Goal: Information Seeking & Learning: Check status

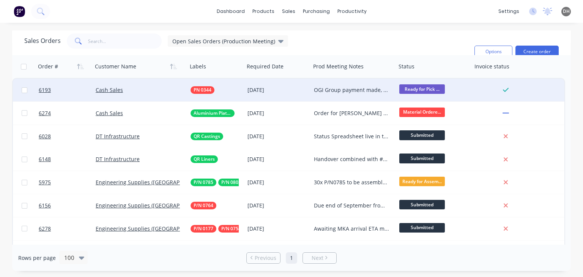
click at [353, 91] on div "OGI Group payment made, AM to email again for pickup" at bounding box center [351, 90] width 75 height 8
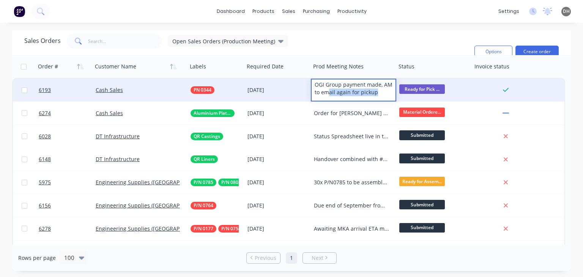
drag, startPoint x: 384, startPoint y: 93, endPoint x: 330, endPoint y: 94, distance: 53.9
click at [330, 95] on div "OGI Group payment made, AM to email again for pickup" at bounding box center [353, 88] width 84 height 18
click at [332, 94] on div "OGI Group payment made, AM to email again for pickup" at bounding box center [353, 88] width 84 height 18
click at [348, 92] on div "OGI Group payment made, AM to email again for pickup" at bounding box center [353, 88] width 84 height 18
click at [375, 92] on div "OGI Group payment made, AM to email again for pickup" at bounding box center [353, 88] width 84 height 18
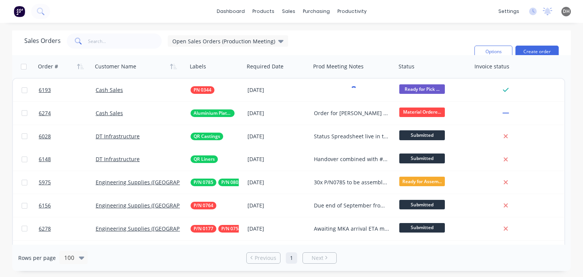
click at [387, 47] on div "Sales Orders Open Sales Orders (Production Meeting) Filters: Status Sorting: Cu…" at bounding box center [246, 51] width 444 height 36
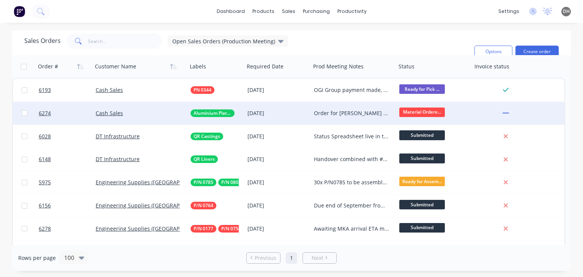
click at [331, 116] on div "Order for [PERSON_NAME] Machined plates ordered from [GEOGRAPHIC_DATA]: ETA [DA…" at bounding box center [351, 113] width 75 height 8
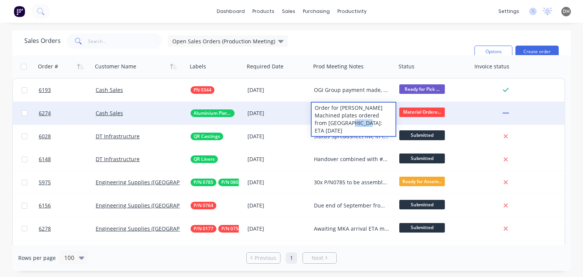
drag, startPoint x: 348, startPoint y: 124, endPoint x: 366, endPoint y: 124, distance: 18.2
click at [366, 124] on div "Order for [PERSON_NAME] Machined plates ordered from [GEOGRAPHIC_DATA]: ETA [DA…" at bounding box center [353, 118] width 84 height 33
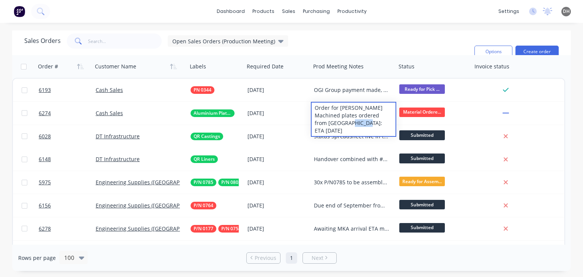
click at [351, 44] on div "Sales Orders Open Sales Orders (Production Meeting) Filters: Status Sorting: Cu…" at bounding box center [246, 51] width 444 height 36
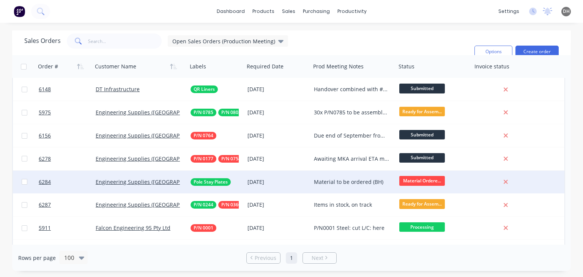
scroll to position [68, 0]
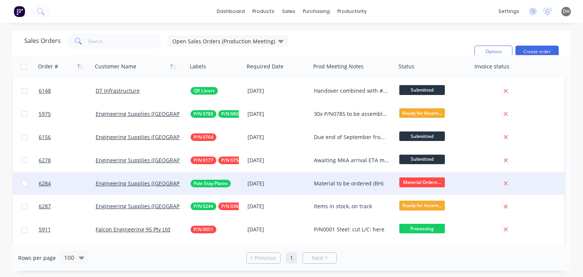
click at [338, 183] on div "Material to be ordered (BH)" at bounding box center [351, 183] width 75 height 8
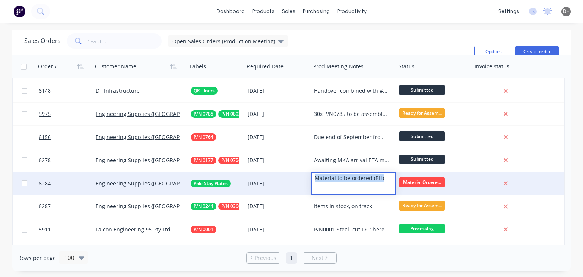
drag, startPoint x: 387, startPoint y: 177, endPoint x: 305, endPoint y: 177, distance: 82.7
click at [305, 177] on div "6284 Engineering Supplies ([GEOGRAPHIC_DATA]) Pty Ltd Pole Stay Plates [DATE] M…" at bounding box center [288, 183] width 551 height 23
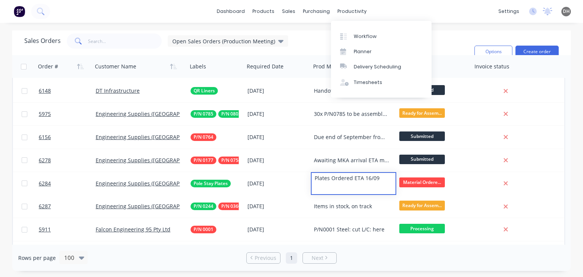
click at [385, 9] on div "dashboard products sales purchasing productivity dashboard products Product Cat…" at bounding box center [291, 11] width 583 height 23
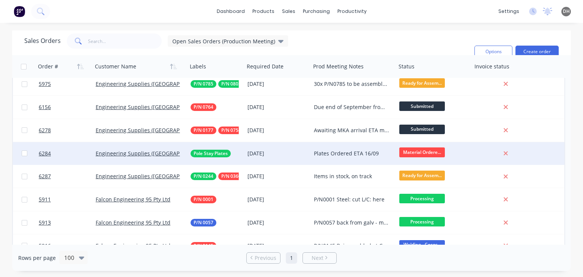
scroll to position [99, 0]
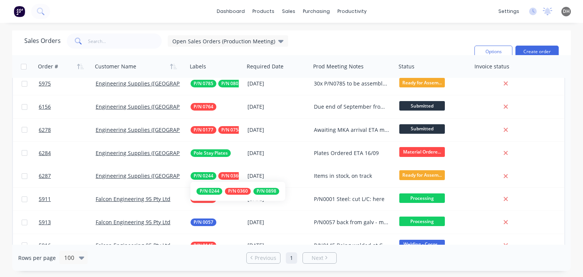
click at [267, 193] on div "P/N 0898" at bounding box center [266, 190] width 26 height 7
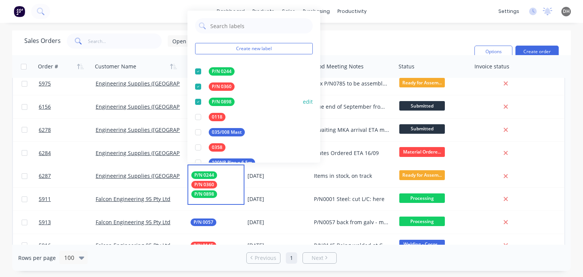
click at [306, 100] on button "edit" at bounding box center [308, 101] width 10 height 8
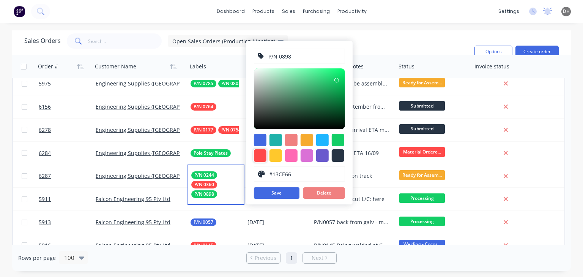
click at [260, 156] on div at bounding box center [260, 155] width 13 height 13
type input "#FF4949"
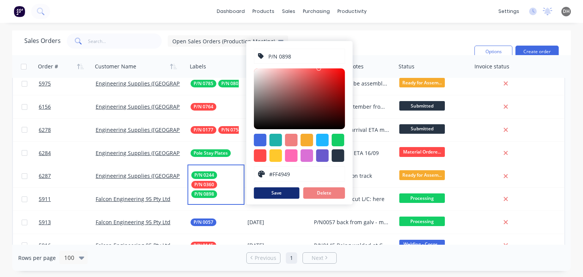
click at [286, 190] on button "Save" at bounding box center [277, 192] width 46 height 11
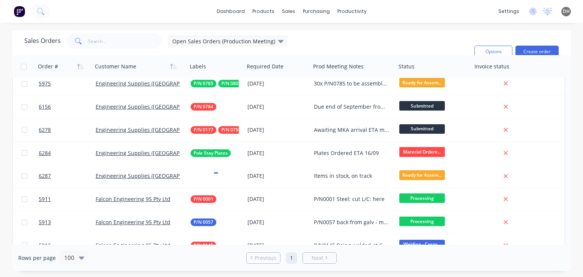
click at [381, 30] on div "Sales Orders Open Sales Orders (Production Meeting) Filters: Status Sorting: Cu…" at bounding box center [291, 42] width 558 height 25
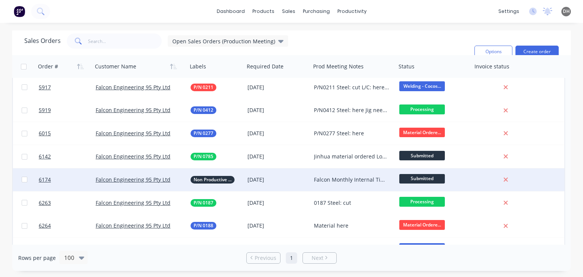
scroll to position [288, 0]
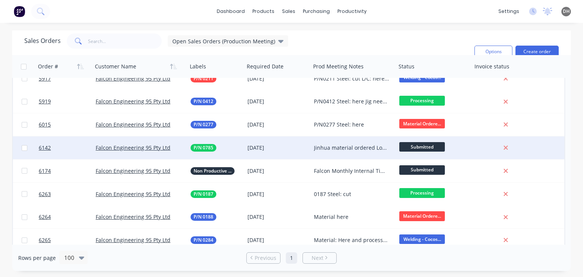
click at [350, 146] on div "Jinhua material ordered Local material and fasteners to be ordered Pipe: cut Br…" at bounding box center [351, 148] width 75 height 8
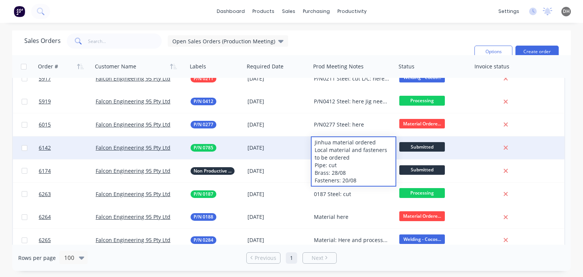
click at [336, 164] on div "Jinhua material ordered Local material and fasteners to be ordered Pipe: cut Br…" at bounding box center [353, 161] width 84 height 49
click at [341, 156] on div "Jinhua material ordered Local material and fasteners to be ordered Pipe: cut Br…" at bounding box center [353, 161] width 84 height 49
click at [375, 141] on div "Jinhua material ordered Local material and fasteners to be ordered Pipe: cut Br…" at bounding box center [353, 161] width 84 height 49
drag, startPoint x: 375, startPoint y: 141, endPoint x: 332, endPoint y: 139, distance: 42.5
click at [332, 139] on div "Jinhua material ordered Local material and fasteners to be ordered Pipe: cut Br…" at bounding box center [353, 161] width 84 height 49
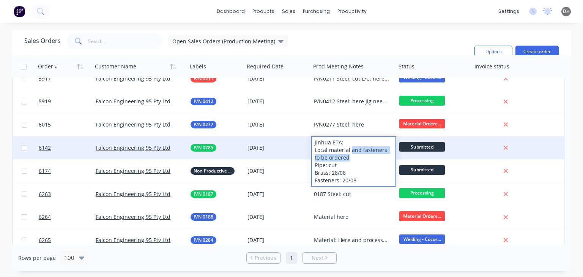
drag, startPoint x: 346, startPoint y: 156, endPoint x: 352, endPoint y: 150, distance: 8.4
click at [352, 150] on div "Jinhua ETA: Local material and fasteners to be ordered Pipe: cut Brass: 28/08 F…" at bounding box center [353, 161] width 84 height 49
click at [344, 155] on div "Jinhua ETA: Local material ordered Pipe: cut Brass: 28/08 Fasteners: 20/08" at bounding box center [353, 157] width 84 height 41
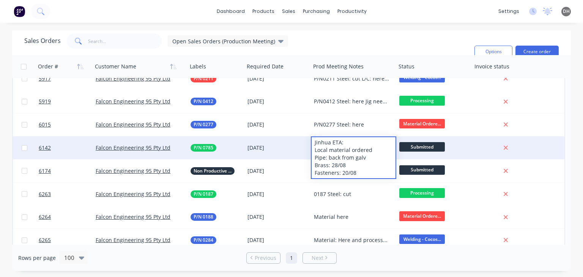
click at [350, 162] on div "Jinhua ETA: Local material ordered Pipe: back from galv Brass: 28/08 Fasteners:…" at bounding box center [353, 157] width 84 height 41
click at [357, 170] on div "Jinhua ETA: Local material ordered Pipe: back from galv Brass: here Fasteners: …" at bounding box center [353, 157] width 84 height 41
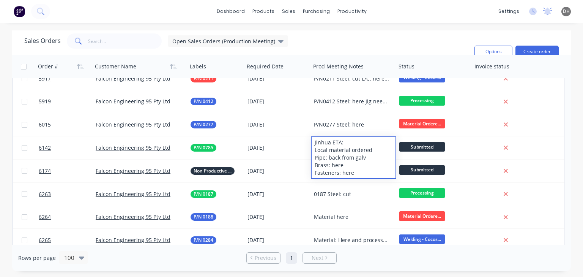
click at [399, 30] on div "Sales Orders Open Sales Orders (Production Meeting) Filters: Status Sorting: Cu…" at bounding box center [291, 42] width 558 height 25
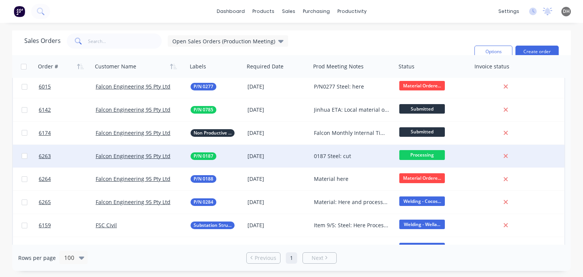
scroll to position [341, 0]
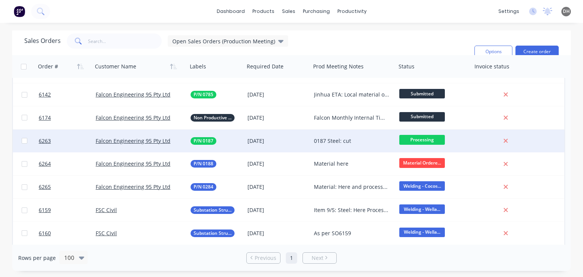
click at [344, 142] on div "0187 Steel: cut" at bounding box center [351, 141] width 75 height 8
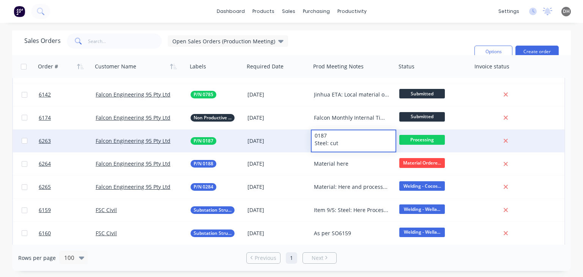
click at [344, 142] on div "0187 Steel: cut" at bounding box center [353, 139] width 84 height 18
click at [370, 45] on div "Sales Orders Open Sales Orders (Production Meeting) Filters: Status Sorting: Cu…" at bounding box center [246, 51] width 444 height 36
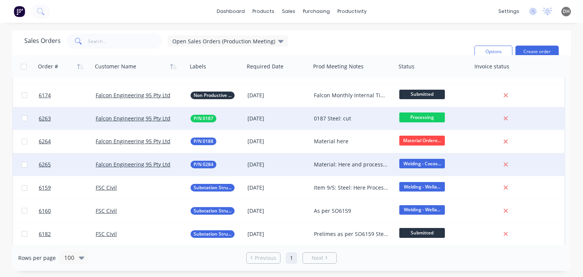
scroll to position [364, 0]
click at [350, 160] on div "Material: Here and processed Waiting for welding" at bounding box center [351, 164] width 75 height 8
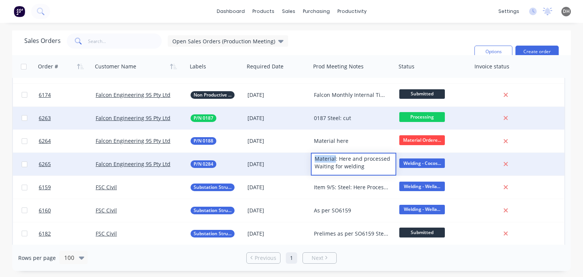
drag, startPoint x: 335, startPoint y: 159, endPoint x: 312, endPoint y: 159, distance: 22.8
click at [312, 159] on div "Material: Here and processed Waiting for welding" at bounding box center [353, 162] width 84 height 18
click at [379, 159] on div "Pipe: Here and processed Waiting for welding" at bounding box center [353, 162] width 84 height 18
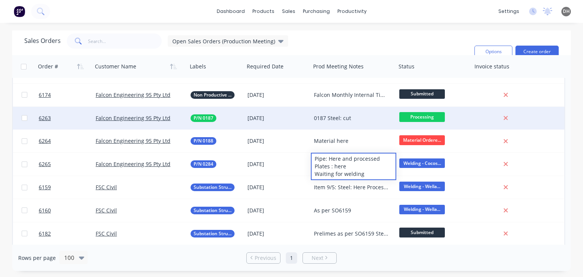
click at [377, 49] on div "Sales Orders Open Sales Orders (Production Meeting) Filters: Status Sorting: Cu…" at bounding box center [246, 51] width 444 height 36
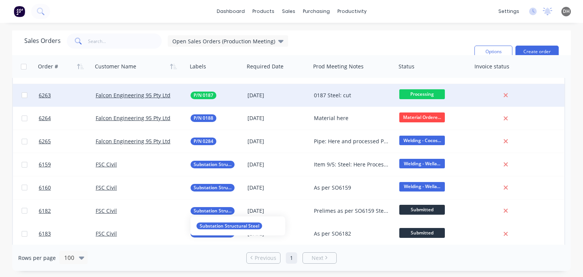
scroll to position [417, 0]
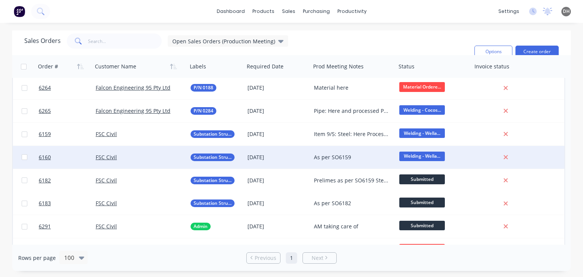
click at [347, 161] on div "As per SO6159" at bounding box center [353, 157] width 85 height 23
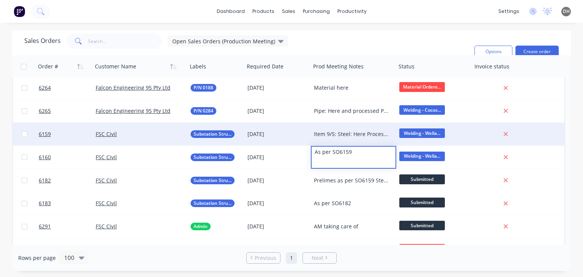
click at [358, 138] on div "Item 9/5: Steel: Here Processed Steel: 06/08 Plates: 08/08 Remaining Items (130…" at bounding box center [353, 134] width 85 height 23
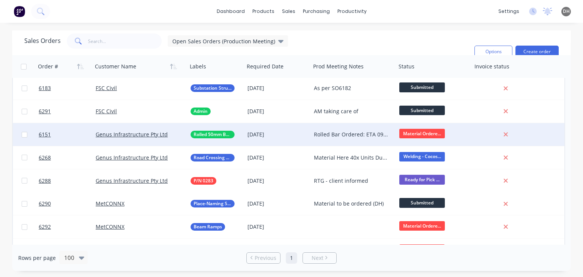
scroll to position [531, 0]
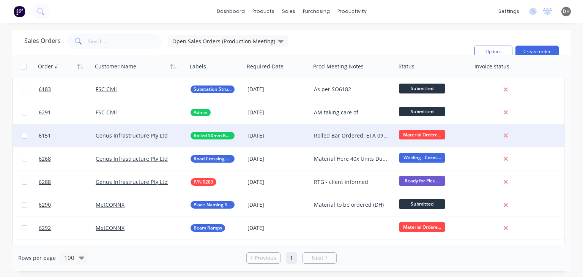
click at [343, 135] on div "Rolled Bar Ordered: ETA 09/09" at bounding box center [351, 136] width 75 height 8
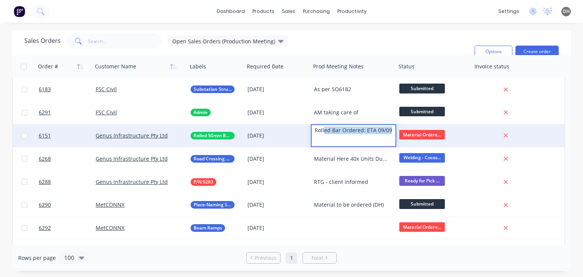
drag, startPoint x: 323, startPoint y: 127, endPoint x: 396, endPoint y: 136, distance: 73.3
click at [396, 136] on div "6151 Genus Infrastructure Pty Ltd Rolled 50mm Bars [DATE] Rolled Bar Ordered: E…" at bounding box center [288, 135] width 551 height 23
click at [379, 135] on div "Rolled Bar Ordered: ETA 09/09" at bounding box center [353, 130] width 84 height 11
drag, startPoint x: 380, startPoint y: 131, endPoint x: 376, endPoint y: 131, distance: 4.2
click at [376, 131] on div "Rolled Bar Ordered: ETA 09/09" at bounding box center [353, 130] width 84 height 11
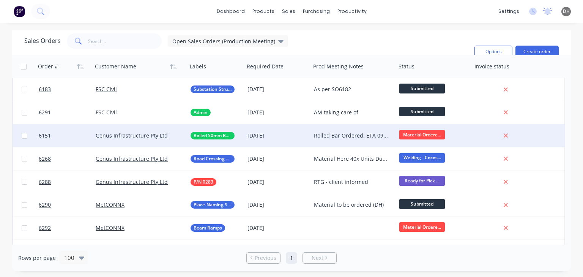
click at [176, 133] on div "Genus Infrastructure Pty Ltd" at bounding box center [138, 136] width 84 height 8
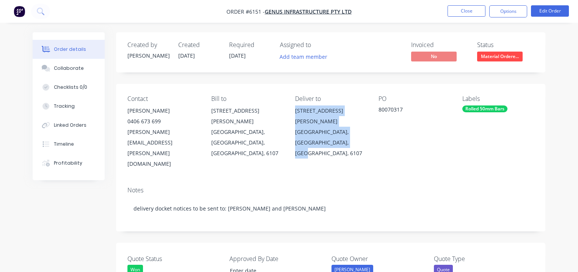
drag, startPoint x: 327, startPoint y: 134, endPoint x: 289, endPoint y: 103, distance: 48.6
click at [289, 103] on div "Contact [PERSON_NAME] [PHONE_NUMBER] [PERSON_NAME][EMAIL_ADDRESS][PERSON_NAME][…" at bounding box center [330, 132] width 429 height 97
click at [466, 9] on button "Close" at bounding box center [467, 10] width 38 height 11
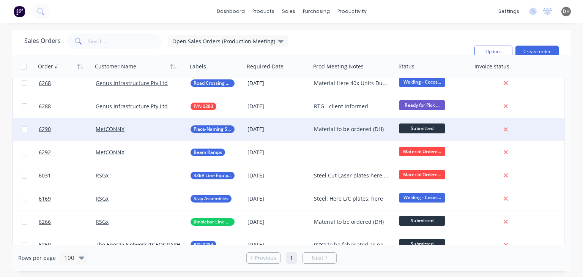
scroll to position [607, 0]
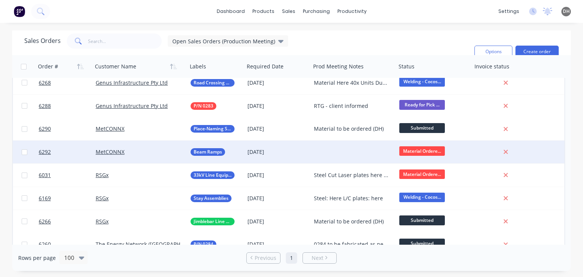
click at [341, 149] on div at bounding box center [353, 151] width 85 height 23
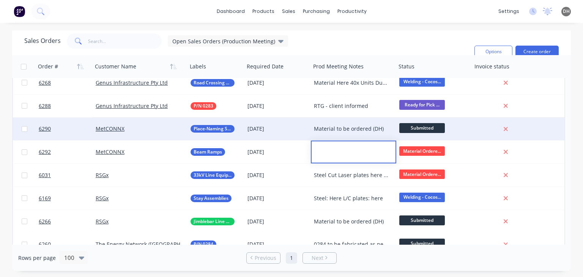
click at [381, 129] on div "Material to be ordered (DH)" at bounding box center [351, 129] width 75 height 8
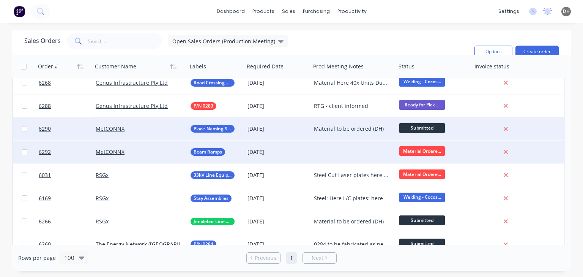
click at [366, 149] on div at bounding box center [353, 151] width 85 height 23
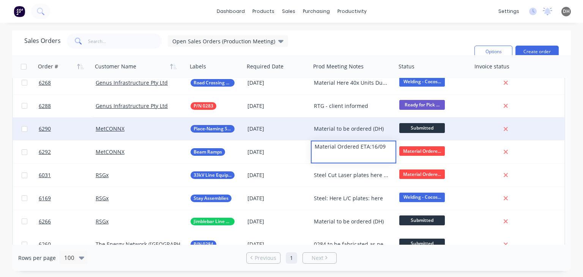
click at [362, 127] on div "Material to be ordered (DH)" at bounding box center [351, 129] width 75 height 8
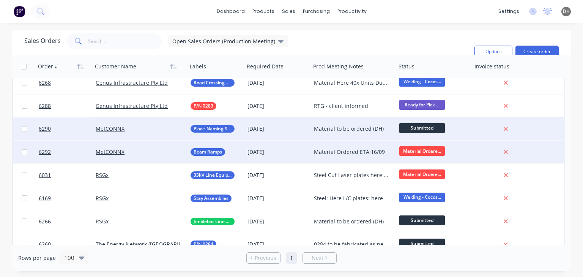
click at [360, 155] on div "Material Ordered ETA:16/09" at bounding box center [353, 151] width 85 height 23
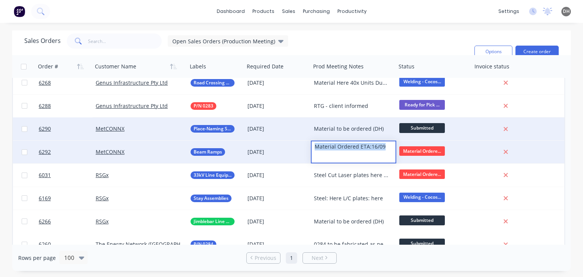
drag, startPoint x: 382, startPoint y: 146, endPoint x: 313, endPoint y: 146, distance: 69.8
click at [313, 146] on div "Material Ordered ETA:16/09" at bounding box center [353, 146] width 84 height 11
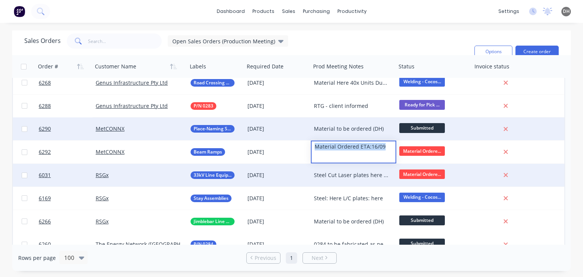
click at [354, 171] on div "Steel Cut Laser plates here Copper plates: here" at bounding box center [351, 175] width 75 height 8
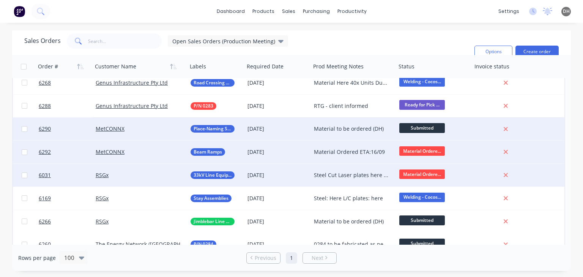
click at [361, 157] on div "Material Ordered ETA:16/09" at bounding box center [353, 151] width 85 height 23
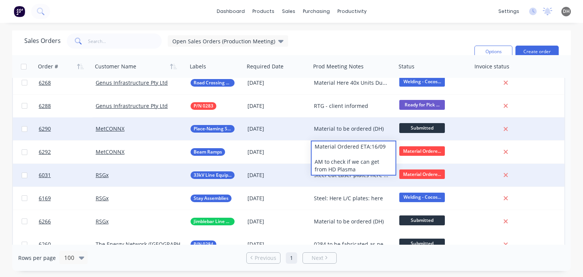
click at [381, 33] on div "Sales Orders Open Sales Orders (Production Meeting) Filters: Status Sorting: Cu…" at bounding box center [291, 42] width 558 height 25
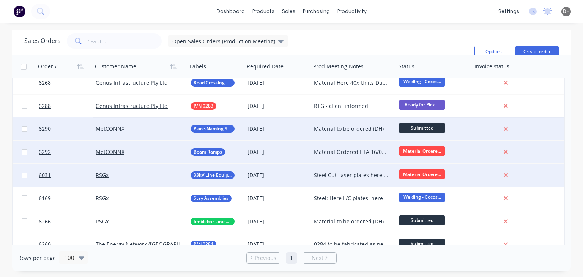
click at [168, 149] on div "MetCONNX" at bounding box center [138, 152] width 84 height 8
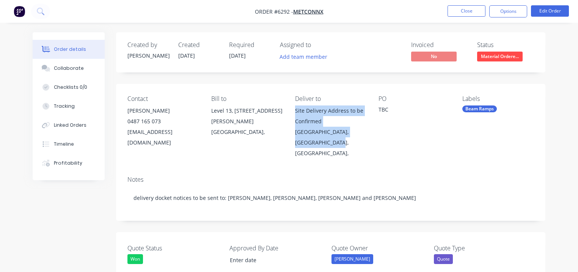
drag, startPoint x: 329, startPoint y: 145, endPoint x: 304, endPoint y: 115, distance: 38.8
click at [304, 115] on div "Contact [PERSON_NAME] 0487 165 073 [EMAIL_ADDRESS][DOMAIN_NAME] Bill to [STREET…" at bounding box center [330, 127] width 429 height 86
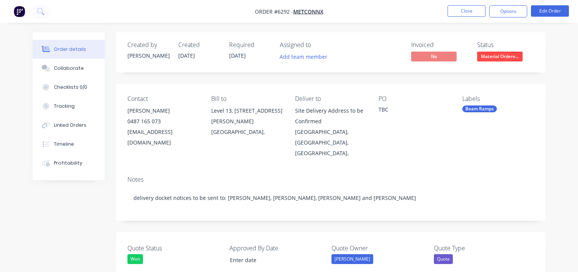
click at [460, 17] on li "Close" at bounding box center [467, 11] width 38 height 12
click at [459, 14] on button "Close" at bounding box center [467, 10] width 38 height 11
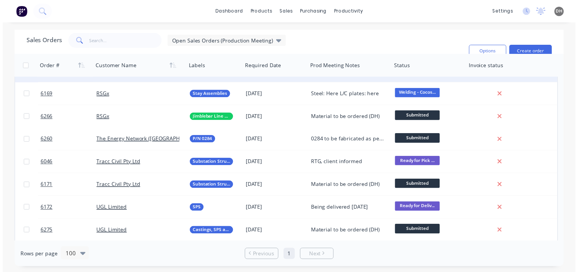
scroll to position [615, 0]
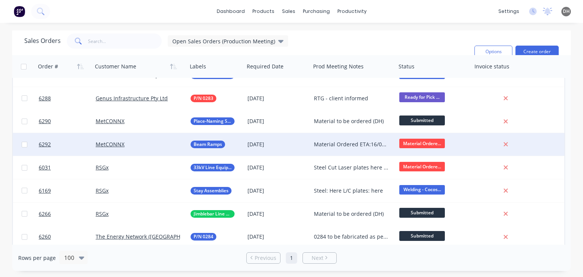
click at [173, 146] on div "MetCONNX" at bounding box center [138, 144] width 84 height 8
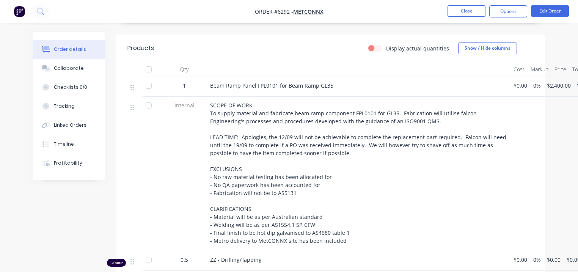
scroll to position [281, 0]
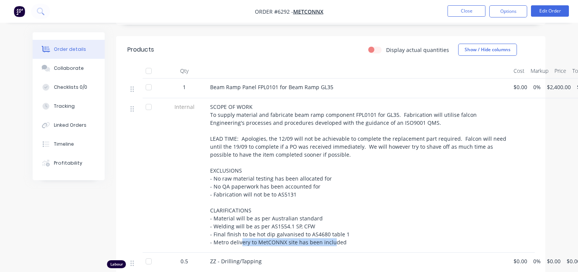
drag, startPoint x: 250, startPoint y: 233, endPoint x: 331, endPoint y: 232, distance: 80.8
click at [331, 232] on span "SCOPE OF WORK To supply material and fabricate beam ramp component FPL0101 for …" at bounding box center [359, 174] width 298 height 143
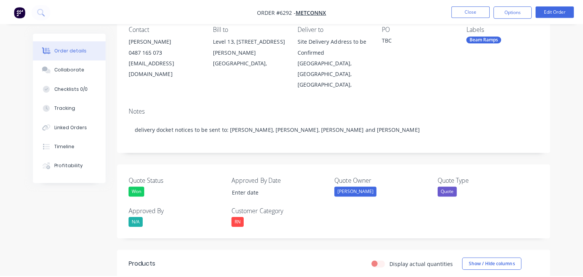
scroll to position [0, 0]
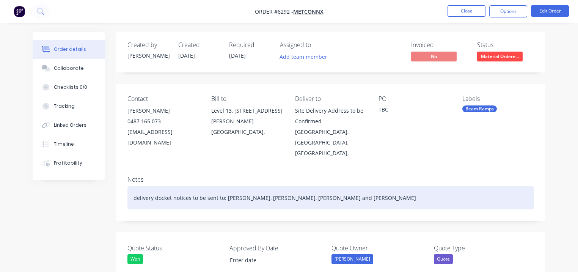
click at [421, 186] on div "delivery docket notices to be sent to: [PERSON_NAME], [PERSON_NAME], [PERSON_NA…" at bounding box center [330, 197] width 407 height 23
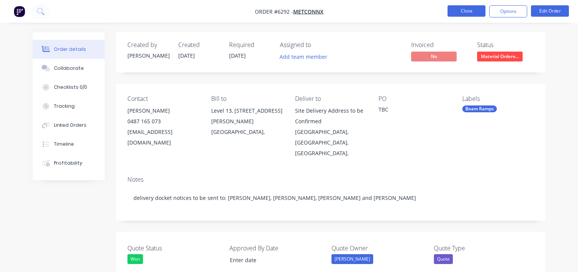
click at [461, 14] on button "Close" at bounding box center [467, 10] width 38 height 11
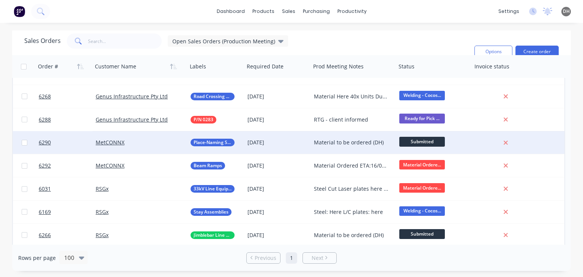
scroll to position [592, 0]
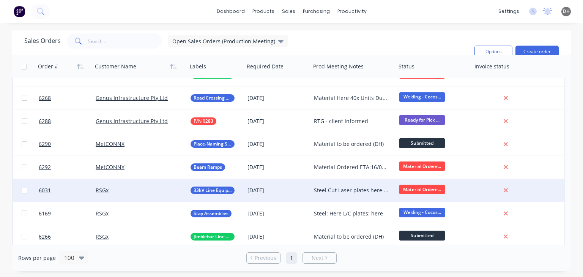
click at [349, 190] on div "Steel Cut Laser plates here Copper plates: here" at bounding box center [351, 190] width 75 height 8
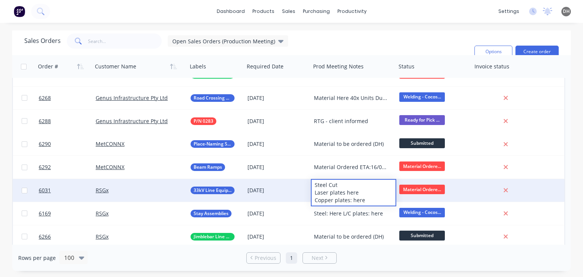
drag, startPoint x: 340, startPoint y: 184, endPoint x: 335, endPoint y: 184, distance: 4.6
click at [335, 184] on div "Steel Cut Laser plates here Copper plates: here" at bounding box center [353, 192] width 84 height 26
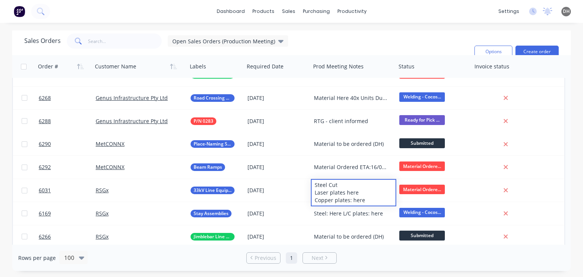
click at [419, 17] on div "dashboard products sales purchasing productivity dashboard products Product Cat…" at bounding box center [291, 11] width 583 height 23
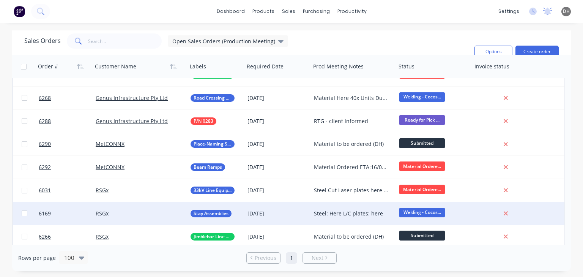
click at [334, 215] on div "Steel: Here L/C plates: here" at bounding box center [351, 213] width 75 height 8
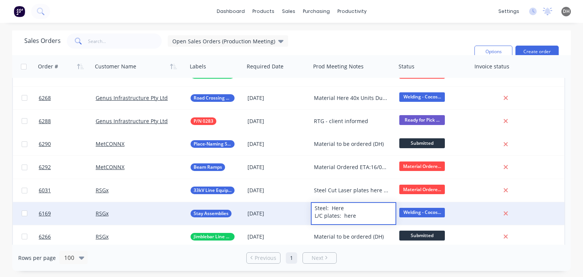
click at [343, 208] on div "Steel: Here L/C plates: here" at bounding box center [353, 212] width 84 height 18
click at [354, 215] on div "Steel: Here L/C plates: here" at bounding box center [353, 212] width 84 height 18
drag, startPoint x: 358, startPoint y: 206, endPoint x: 331, endPoint y: 208, distance: 27.0
click at [331, 208] on div "Steel: Here L/C plates: here" at bounding box center [353, 212] width 84 height 18
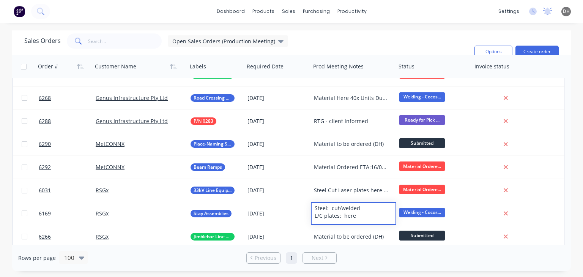
click at [376, 42] on div "Sales Orders Open Sales Orders (Production Meeting) Filters: Status Sorting: Cu…" at bounding box center [246, 51] width 444 height 36
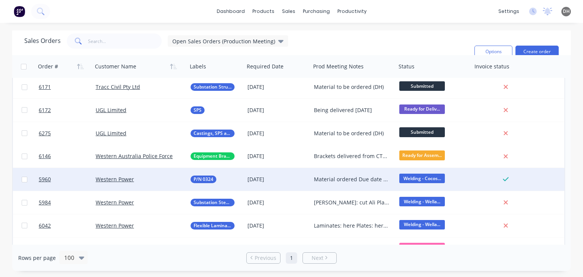
scroll to position [812, 0]
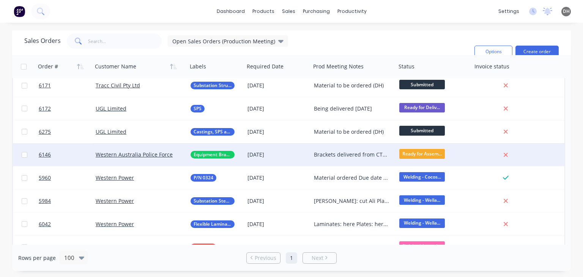
click at [350, 155] on div "Brackets delivered from CTSM, packing/QC [DATE]" at bounding box center [351, 155] width 75 height 8
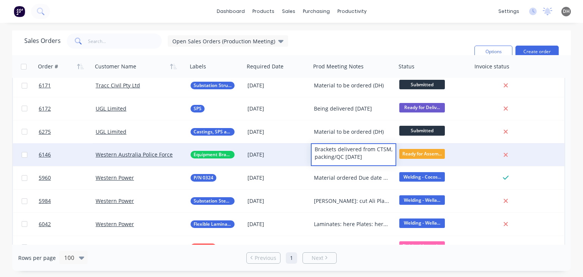
drag, startPoint x: 371, startPoint y: 155, endPoint x: 323, endPoint y: 148, distance: 48.0
click at [323, 148] on div "Brackets delivered from CTSM, packing/QC [DATE]" at bounding box center [353, 153] width 84 height 18
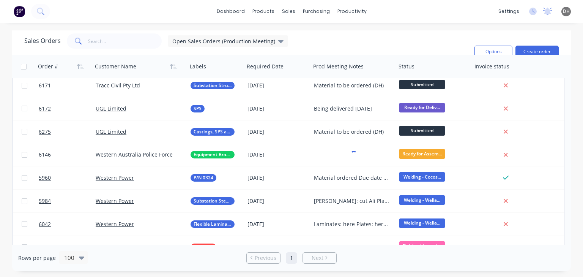
click at [363, 46] on div "Sales Orders Open Sales Orders (Production Meeting) Filters: Status Sorting: Cu…" at bounding box center [246, 51] width 444 height 36
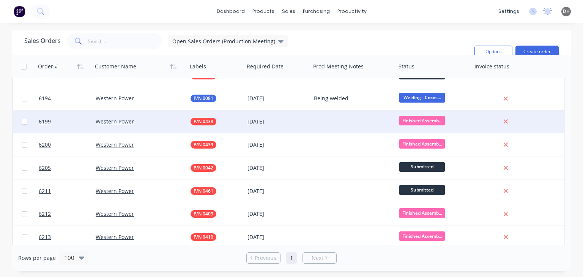
scroll to position [1093, 0]
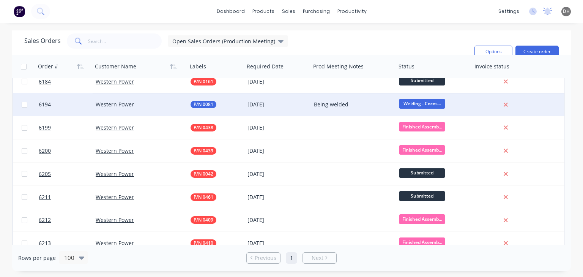
click at [353, 104] on div "Being welded" at bounding box center [351, 105] width 75 height 8
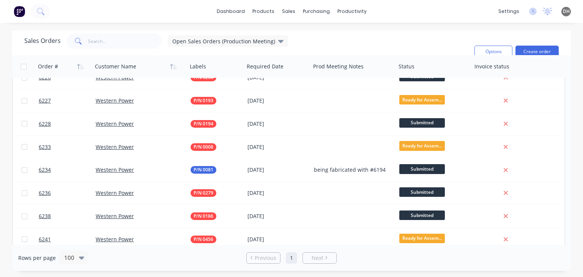
scroll to position [1396, 0]
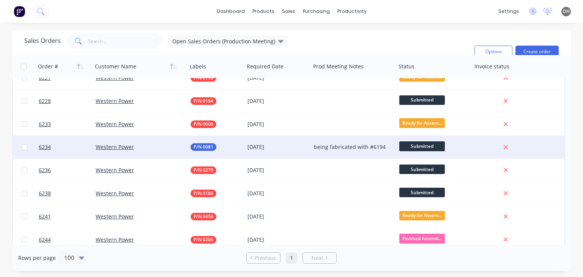
click at [333, 151] on div "being fabricated with #6194" at bounding box center [353, 146] width 85 height 23
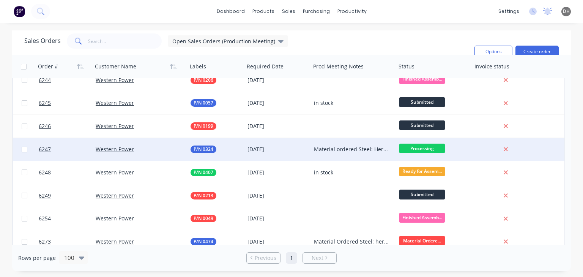
scroll to position [1586, 0]
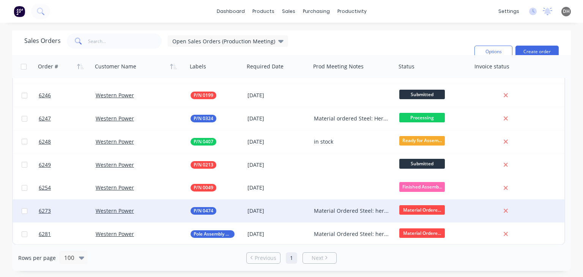
click at [336, 213] on div "Material Ordered Steel: here L/C: 19/09" at bounding box center [351, 211] width 75 height 8
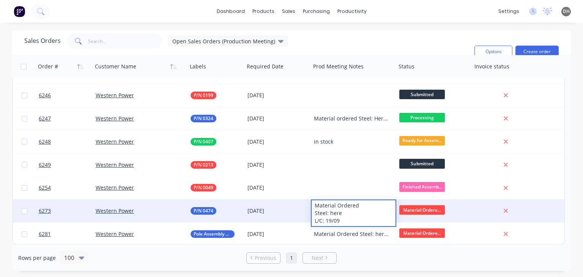
click at [343, 212] on div "Material Ordered Steel: here L/C: 19/09" at bounding box center [353, 213] width 84 height 26
drag, startPoint x: 341, startPoint y: 219, endPoint x: 324, endPoint y: 220, distance: 17.1
click at [324, 220] on div "Material Ordered Steel: here L/C: 19/09" at bounding box center [353, 213] width 84 height 26
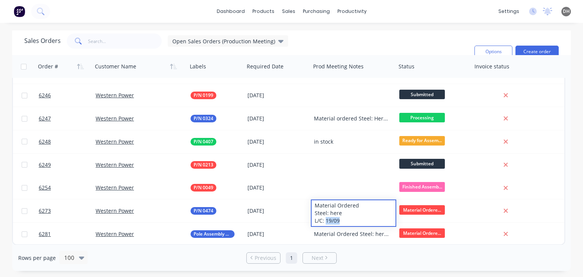
click at [390, 18] on div "dashboard products sales purchasing productivity dashboard products Product Cat…" at bounding box center [291, 11] width 583 height 23
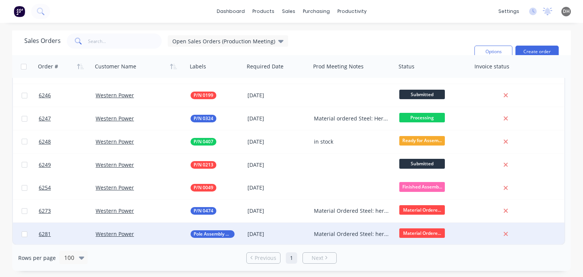
click at [344, 231] on div "Material Ordered Steel: here Plates: 09/09 Fasteners: 08/09" at bounding box center [351, 234] width 75 height 8
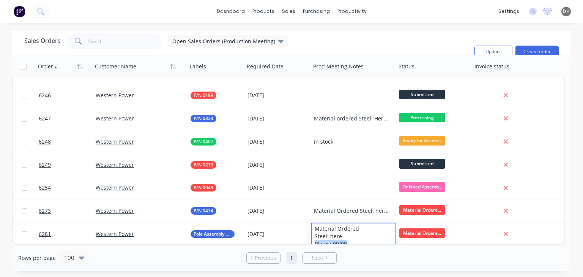
drag, startPoint x: 346, startPoint y: 241, endPoint x: 313, endPoint y: 241, distance: 33.8
click at [313, 241] on div "Material Ordered Steel: here Plates: 09/09 Fasteners: 08/09" at bounding box center [353, 239] width 84 height 33
click at [381, 16] on div "dashboard products sales purchasing productivity dashboard products Product Cat…" at bounding box center [291, 11] width 583 height 23
click at [572, 112] on div "Sales Orders Open Sales Orders (Production Meeting) Filters: Status Sorting: Cu…" at bounding box center [291, 150] width 583 height 240
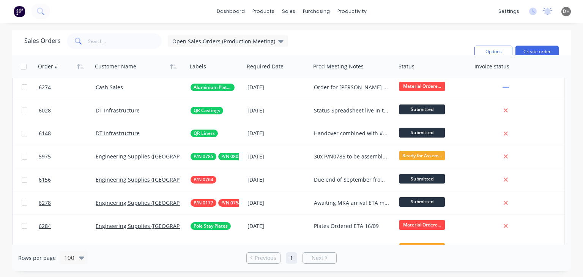
scroll to position [0, 0]
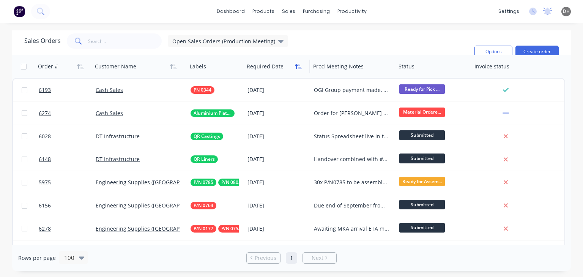
click at [297, 68] on icon "button" at bounding box center [298, 66] width 7 height 6
click at [295, 66] on icon "button" at bounding box center [298, 66] width 7 height 6
click at [239, 44] on span "Open Sales Orders (Production Meeting)" at bounding box center [223, 41] width 103 height 8
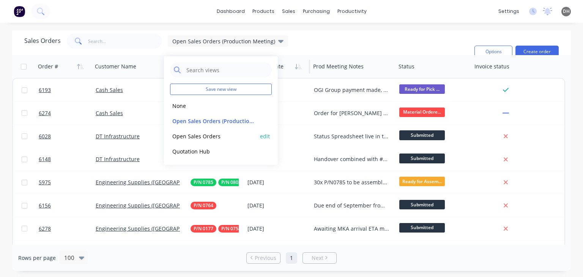
click at [199, 134] on button "Open Sales Orders" at bounding box center [213, 136] width 86 height 9
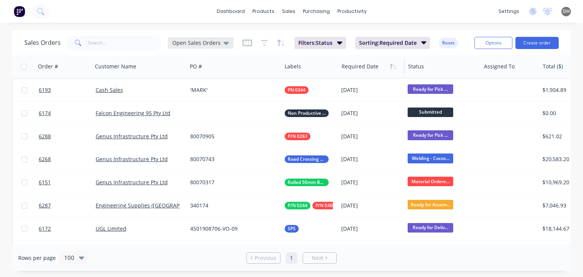
click at [198, 41] on span "Open Sales Orders" at bounding box center [196, 43] width 48 height 8
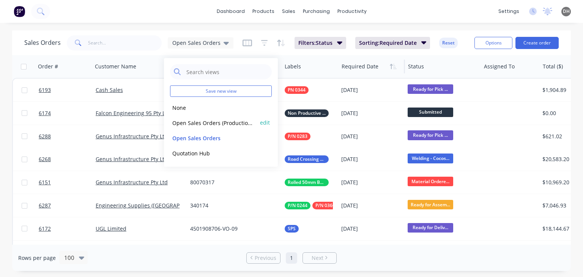
click at [193, 121] on button "Open Sales Orders (Production Meeting) (Default)" at bounding box center [213, 122] width 86 height 9
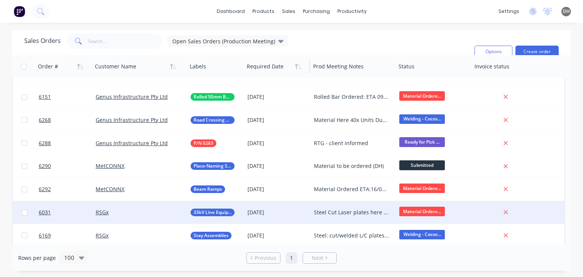
scroll to position [561, 0]
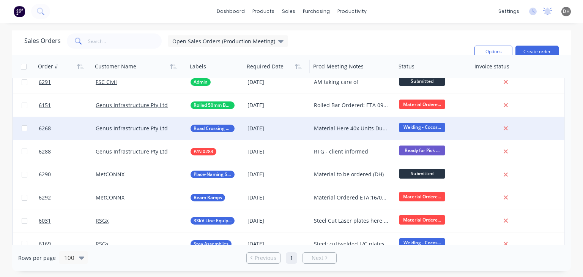
click at [348, 128] on div "Material Here 40x Units Due: [DATE] 60x Units Due: [DATE] 40x units being deliv…" at bounding box center [351, 128] width 75 height 8
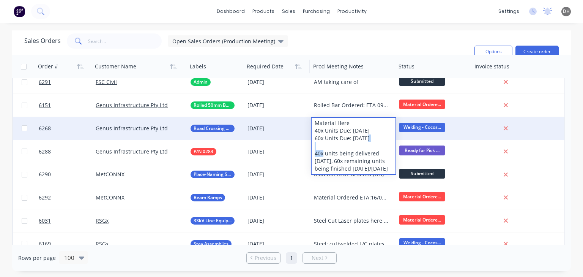
drag, startPoint x: 372, startPoint y: 137, endPoint x: 354, endPoint y: 139, distance: 17.9
click at [354, 139] on div "Material Here 40x Units Due: [DATE] 60x Units Due: [DATE] 40x units being deliv…" at bounding box center [353, 146] width 84 height 56
click at [345, 139] on div "Material Here 40x Units Due: [DATE] 60x Units Due: [DATE] 40x units being deliv…" at bounding box center [353, 146] width 84 height 56
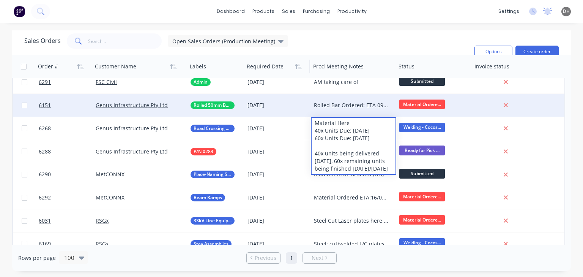
click at [342, 101] on div "Rolled Bar Ordered: ETA 09/09" at bounding box center [351, 105] width 75 height 8
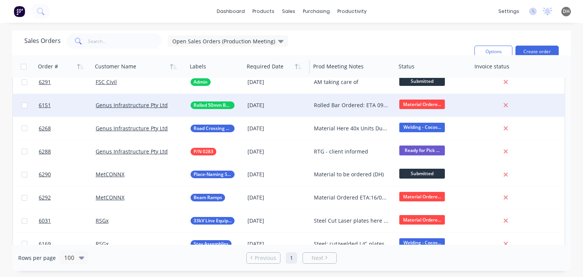
click at [321, 107] on div "Rolled Bar Ordered: ETA 09/09" at bounding box center [351, 105] width 75 height 8
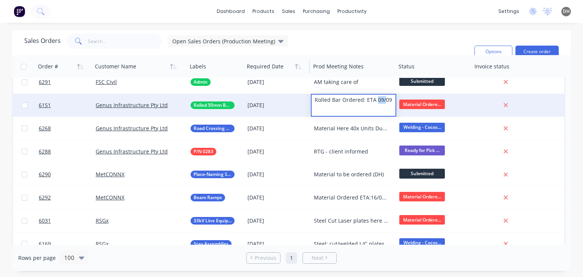
drag, startPoint x: 384, startPoint y: 99, endPoint x: 376, endPoint y: 99, distance: 8.0
click at [376, 99] on div "Rolled Bar Ordered: ETA 09/09" at bounding box center [353, 99] width 84 height 11
click at [392, 101] on div "Rolled Bar Ordered: ETA 09/09" at bounding box center [353, 99] width 84 height 11
drag, startPoint x: 385, startPoint y: 101, endPoint x: 376, endPoint y: 101, distance: 8.7
click at [376, 101] on div "Rolled Bar Ordered: ETA 09/09" at bounding box center [353, 99] width 84 height 11
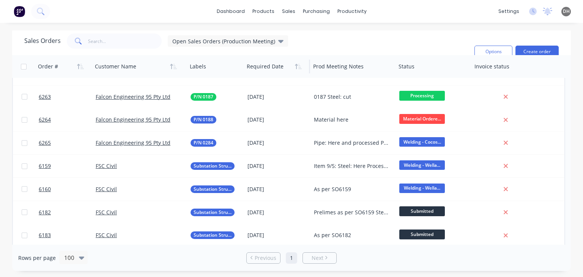
scroll to position [311, 0]
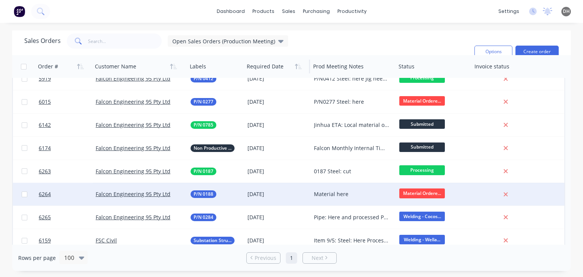
click at [419, 191] on span "Material Ordere..." at bounding box center [422, 192] width 46 height 9
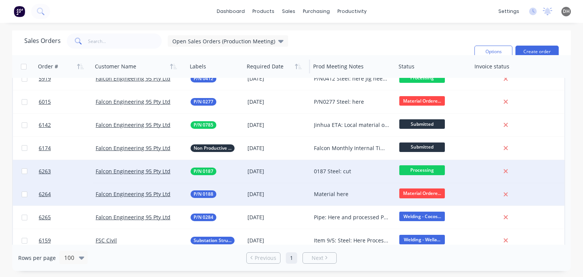
click at [418, 171] on span "Processing" at bounding box center [422, 169] width 46 height 9
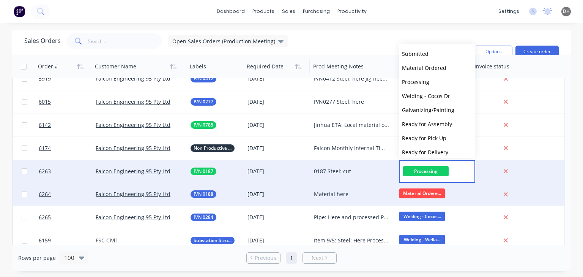
click at [418, 171] on span "Processing" at bounding box center [426, 171] width 46 height 10
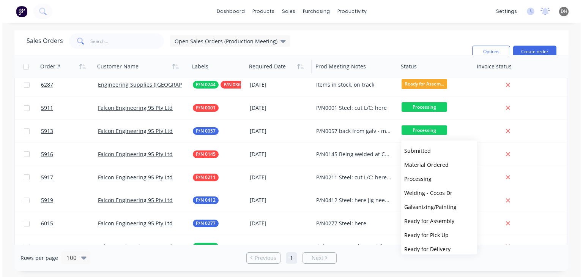
scroll to position [190, 0]
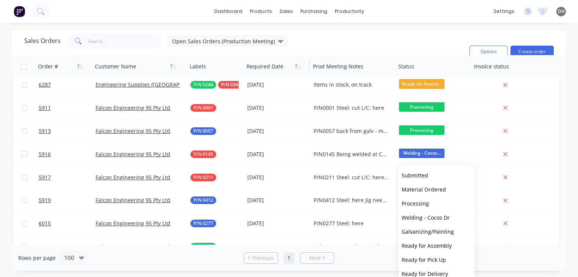
click at [449, 42] on div "Sales Orders Open Sales Orders (Production Meeting) Filters: Status Sorting: Cu…" at bounding box center [243, 51] width 439 height 36
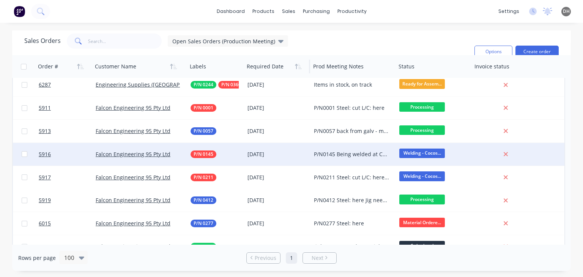
click at [430, 150] on span "Welding - Cocos..." at bounding box center [422, 152] width 46 height 9
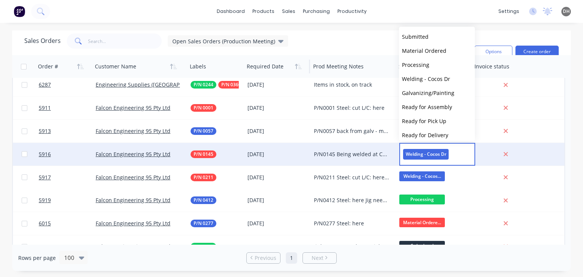
click at [352, 42] on div "Sales Orders Open Sales Orders (Production Meeting) Filters: Status Sorting: Cu…" at bounding box center [246, 51] width 444 height 36
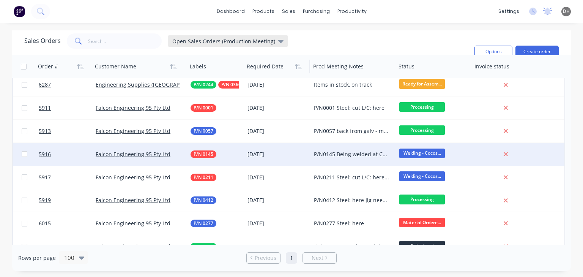
click at [270, 42] on span "Open Sales Orders (Production Meeting)" at bounding box center [223, 41] width 103 height 8
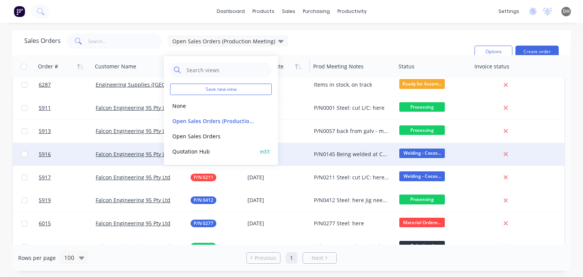
click at [202, 152] on button "Quotation Hub" at bounding box center [213, 151] width 86 height 9
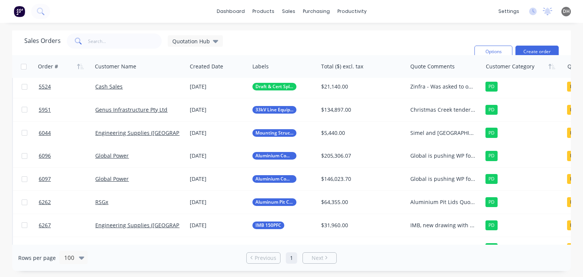
scroll to position [0, 0]
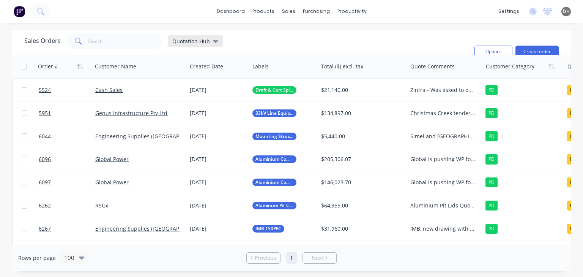
click at [210, 43] on div "Quotation Hub" at bounding box center [195, 41] width 46 height 7
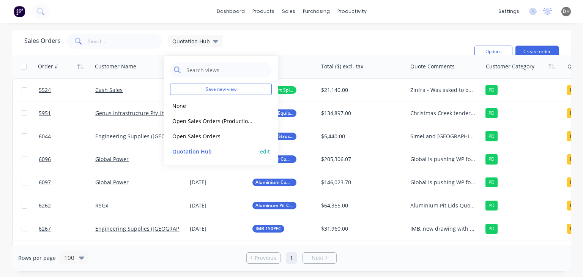
click at [265, 152] on button "edit" at bounding box center [265, 151] width 10 height 8
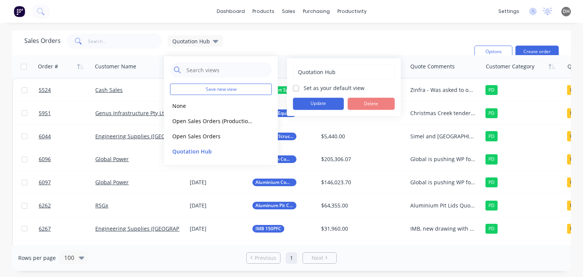
click at [303, 87] on label "Set as your default view" at bounding box center [333, 88] width 61 height 8
click at [294, 87] on input "Set as your default view" at bounding box center [296, 87] width 6 height 7
checkbox input "true"
click at [316, 103] on button "Update" at bounding box center [318, 103] width 51 height 12
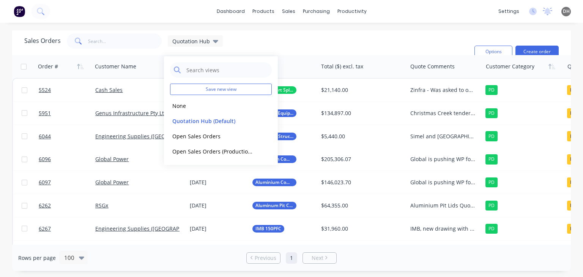
click at [349, 42] on div "Sales Orders Quotation Hub Filters: Quote Type, Quote Status Sorting: Customer …" at bounding box center [246, 51] width 444 height 36
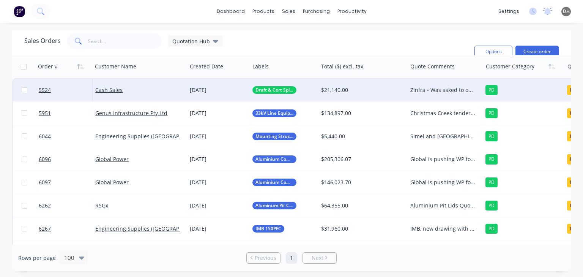
click at [448, 91] on div "Zinfra - Was asked to offer best pricing, start is drafting and cert for cable …" at bounding box center [443, 90] width 66 height 8
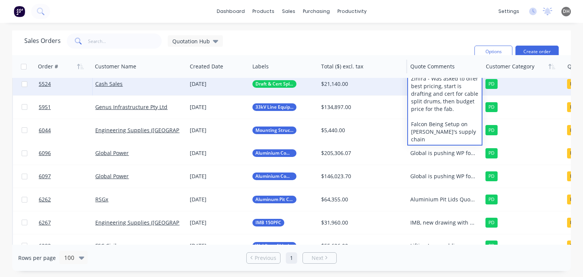
scroll to position [8, 0]
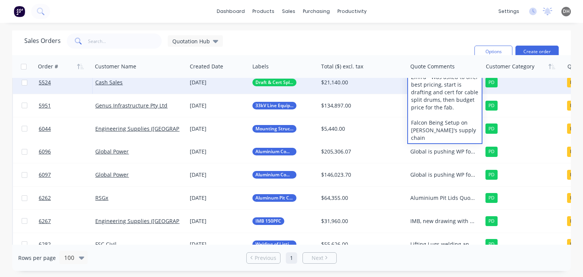
click at [386, 39] on div "Sales Orders Quotation Hub Filters: Quote Type, Quote Status Sorting: Customer …" at bounding box center [246, 51] width 444 height 36
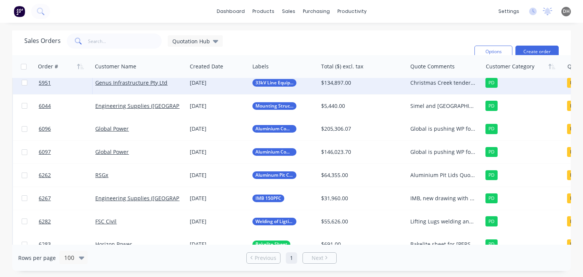
scroll to position [0, 0]
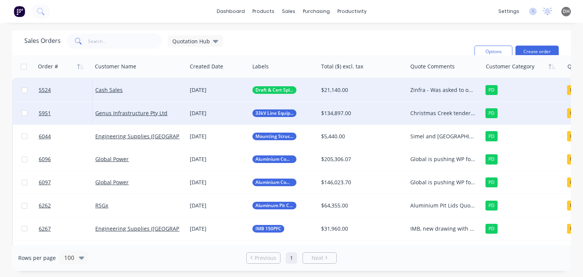
click at [422, 112] on div "Christmas Creek tendered items. Feedback received that the pricing was competit…" at bounding box center [443, 113] width 66 height 8
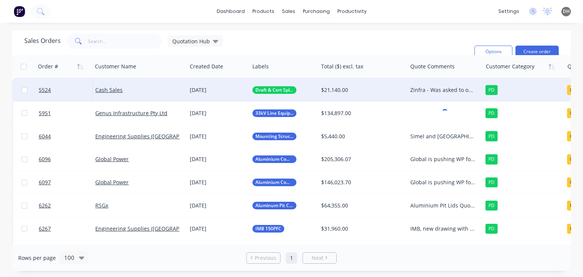
click at [369, 44] on div "Sales Orders Quotation Hub Filters: Quote Type, Quote Status Sorting: Customer …" at bounding box center [246, 51] width 444 height 36
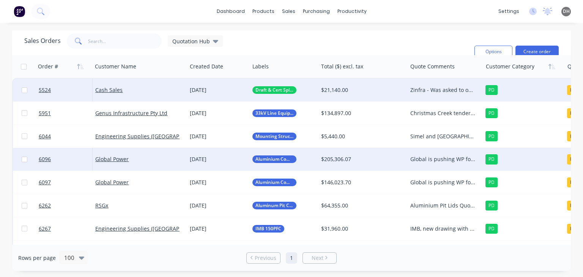
scroll to position [30, 0]
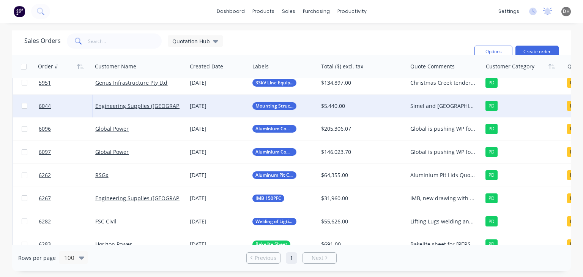
click at [421, 106] on div "Simel and [GEOGRAPHIC_DATA] Mounting Brackets. Chased 30/06 AM to requote most …" at bounding box center [443, 106] width 66 height 8
click at [319, 43] on div "Sales Orders Quotation Hub Filters: Quote Type, Quote Status Sorting: Customer …" at bounding box center [246, 51] width 444 height 36
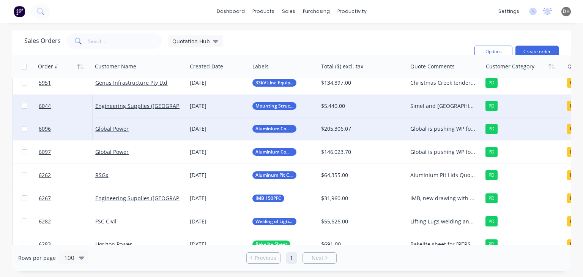
click at [451, 131] on div "Global is pushing WP for a decision on the job. PLP lead times are too long. Fa…" at bounding box center [443, 129] width 66 height 8
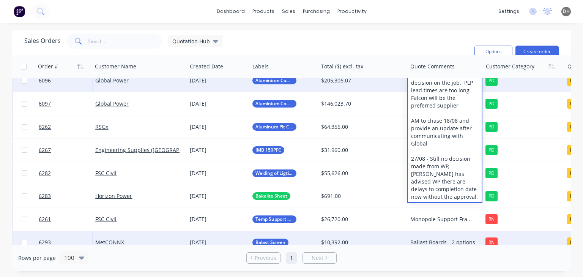
scroll to position [83, 0]
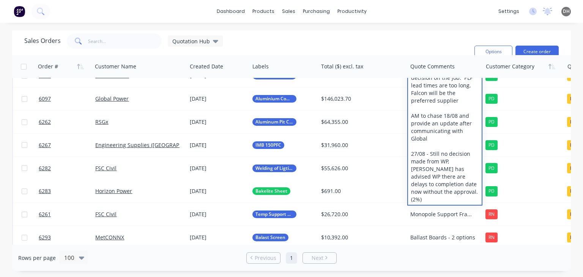
click at [375, 44] on div "Sales Orders Quotation Hub Filters: Quote Type, Quote Status Sorting: Customer …" at bounding box center [246, 51] width 444 height 36
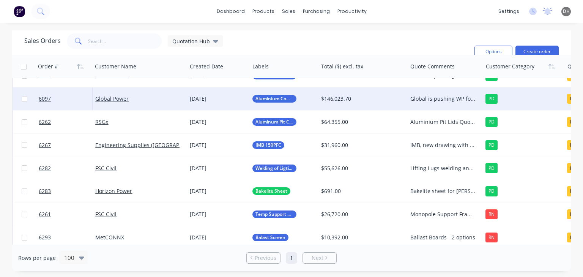
click at [433, 105] on div "Global is pushing WP for a decision on the job. PLP lead times are too long. Fa…" at bounding box center [444, 98] width 75 height 23
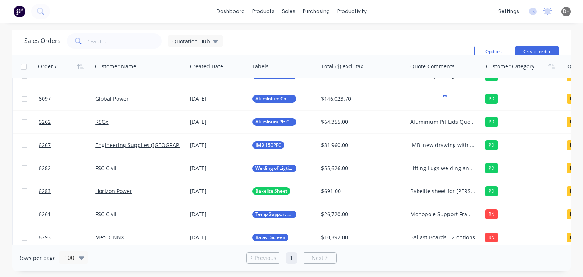
click at [417, 49] on div "Sales Orders Quotation Hub Filters: Quote Type, Quote Status Sorting: Customer …" at bounding box center [246, 51] width 444 height 36
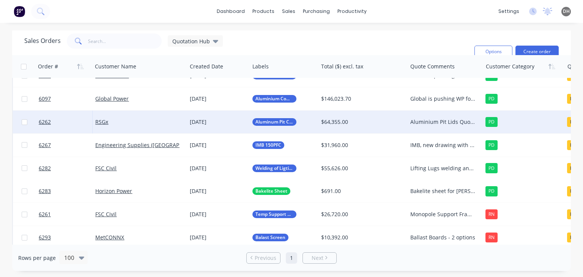
click at [425, 123] on div "Aluminium Pit Lids Quoted and followed up on, no response back AM to chase week…" at bounding box center [443, 122] width 66 height 8
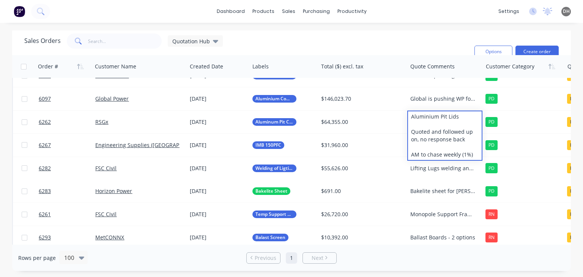
click at [417, 47] on div "Sales Orders Quotation Hub Filters: Quote Type, Quote Status Sorting: Customer …" at bounding box center [246, 51] width 444 height 36
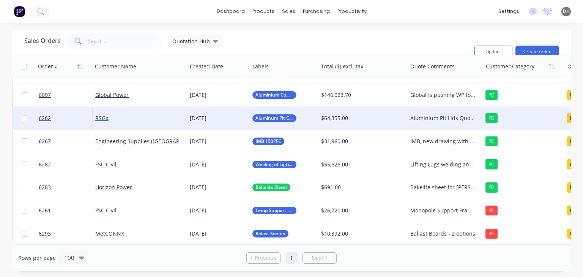
scroll to position [91, 0]
click at [458, 110] on div "Aluminium Pit Lids Quoted and followed up on, no response back AM to chase week…" at bounding box center [444, 118] width 75 height 23
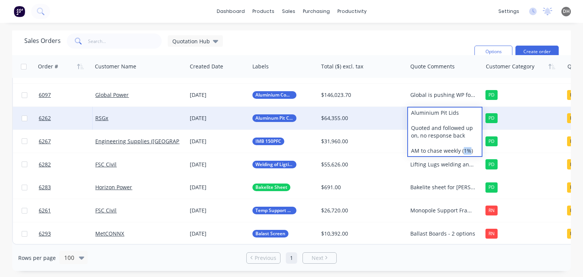
drag, startPoint x: 470, startPoint y: 146, endPoint x: 463, endPoint y: 146, distance: 6.4
click at [463, 146] on div "Aluminium Pit Lids Quoted and followed up on, no response back AM to chase week…" at bounding box center [445, 131] width 74 height 49
click at [467, 148] on div "Aluminium Pit Lids Quoted and followed up on, no response back AM to chase week…" at bounding box center [445, 131] width 74 height 49
drag, startPoint x: 472, startPoint y: 149, endPoint x: 461, endPoint y: 148, distance: 11.4
click at [461, 148] on div "Aluminium Pit Lids Quoted and followed up on, no response back AM to chase week…" at bounding box center [445, 131] width 74 height 49
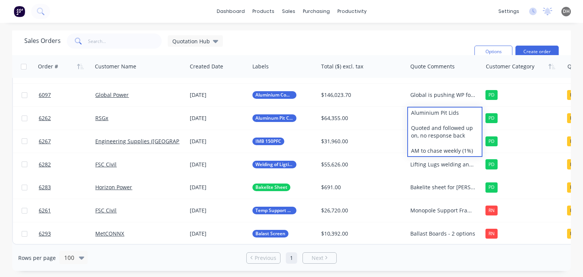
click at [401, 38] on div "Sales Orders Quotation Hub Filters: Quote Type, Quote Status Sorting: Customer …" at bounding box center [246, 51] width 444 height 36
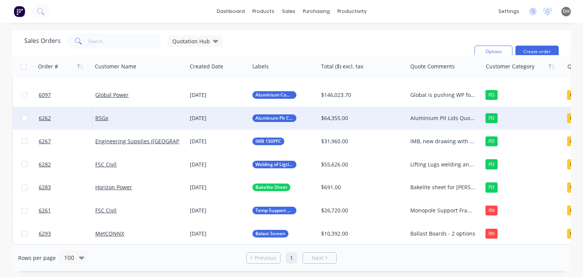
click at [440, 114] on div "Aluminium Pit Lids Quoted and followed up on, no response back AM to chase week…" at bounding box center [443, 118] width 66 height 8
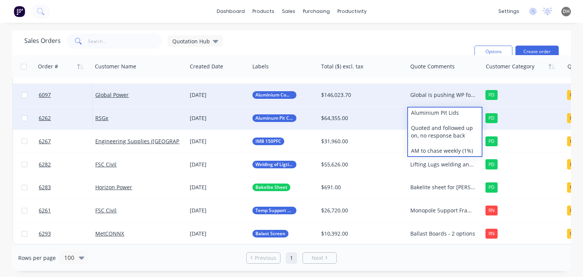
click at [437, 91] on div "Global is pushing WP for a decision on the job. PLP lead times are too long. Fa…" at bounding box center [443, 95] width 66 height 8
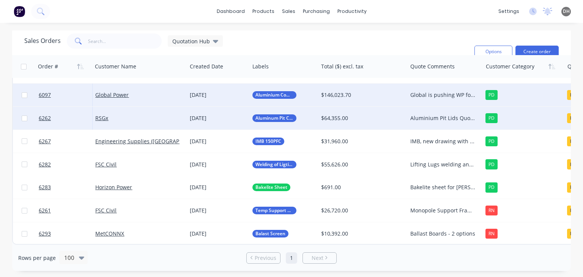
click at [436, 91] on div "Global is pushing WP for a decision on the job. PLP lead times are too long. Fa…" at bounding box center [443, 95] width 66 height 8
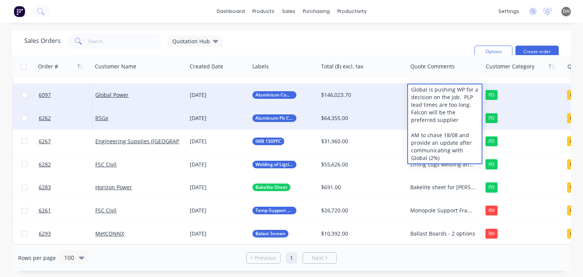
click at [363, 39] on div "Sales Orders Quotation Hub Filters: Quote Type, Quote Status Sorting: Customer …" at bounding box center [246, 51] width 444 height 36
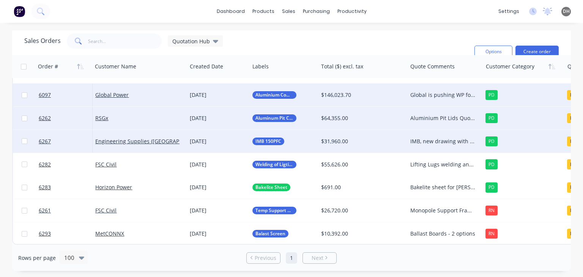
click at [442, 140] on div "IMB, new drawing with outside welding only. Christmas Creek job for Genus, [PER…" at bounding box center [443, 141] width 66 height 8
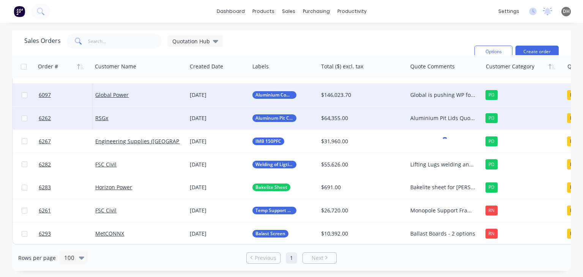
click at [411, 44] on div "Sales Orders Quotation Hub Filters: Quote Type, Quote Status Sorting: Customer …" at bounding box center [246, 51] width 444 height 36
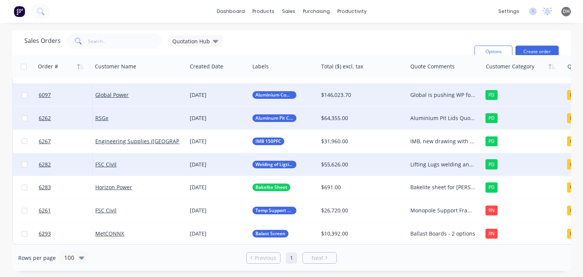
click at [434, 161] on div "Lifting Lugs welding and Assembly Work FSC currently working on elinimating the…" at bounding box center [443, 164] width 66 height 8
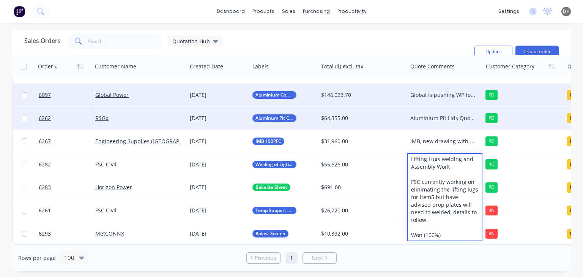
click at [406, 50] on div "Sales Orders Quotation Hub Filters: Quote Type, Quote Status Sorting: Customer …" at bounding box center [246, 51] width 444 height 36
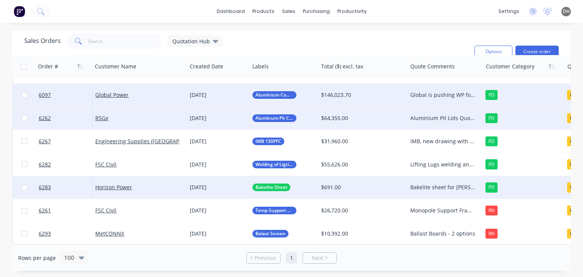
click at [428, 186] on div "Bakelite sheet for [PERSON_NAME] Follow up 05/09" at bounding box center [443, 187] width 66 height 8
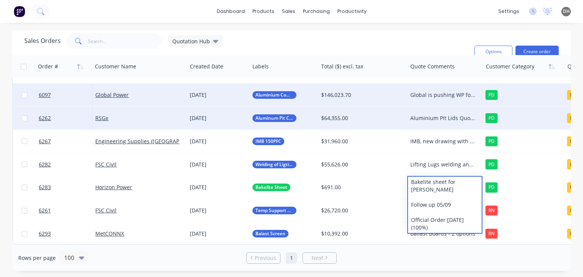
click at [377, 49] on div "Sales Orders Quotation Hub Filters: Quote Type, Quote Status Sorting: Customer …" at bounding box center [246, 51] width 444 height 36
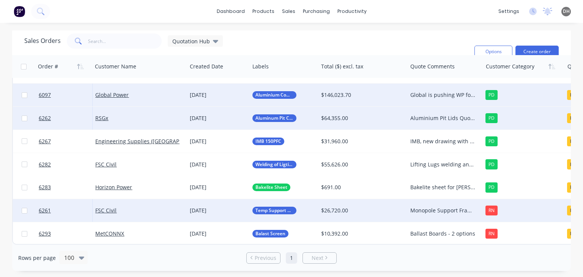
click at [439, 208] on div "Monopole Support Frames and Anchor Augers AM to follow up o a weekly basis" at bounding box center [443, 210] width 66 height 8
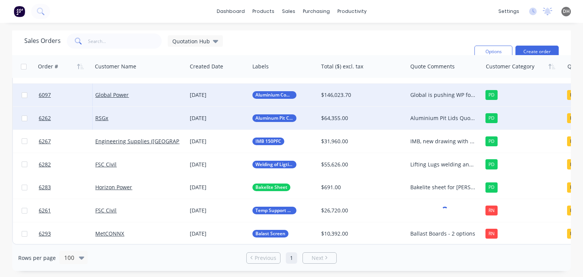
click at [409, 42] on div "Sales Orders Quotation Hub Filters: Quote Type, Quote Status Sorting: Customer …" at bounding box center [246, 51] width 444 height 36
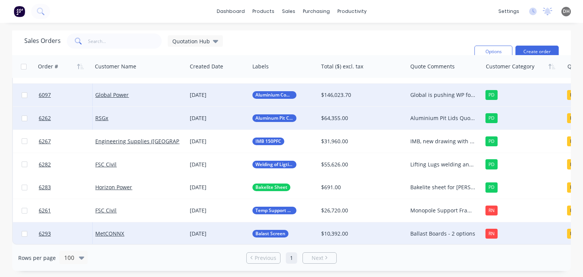
click at [425, 231] on div "Ballast Boards - 2 options" at bounding box center [443, 234] width 66 height 8
click at [413, 231] on div "Ballast Boards - 2 options (5%)" at bounding box center [445, 236] width 74 height 26
click at [440, 234] on div "Ballast Boards - 2 options (5%)" at bounding box center [445, 232] width 74 height 18
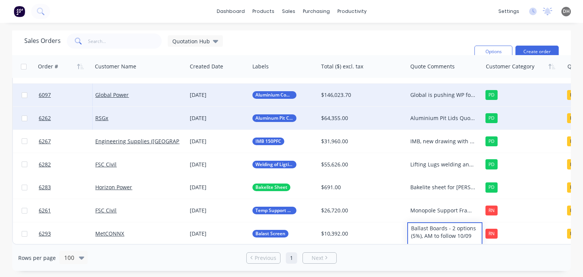
click at [398, 50] on div "Sales Orders Quotation Hub Filters: Quote Type, Quote Status Sorting: Customer …" at bounding box center [246, 51] width 444 height 36
